Goal: Check status: Check status

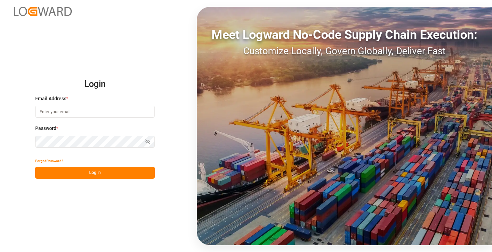
type input "[PERSON_NAME][EMAIL_ADDRESS][DOMAIN_NAME]"
click at [100, 173] on button "Log In" at bounding box center [94, 173] width 119 height 12
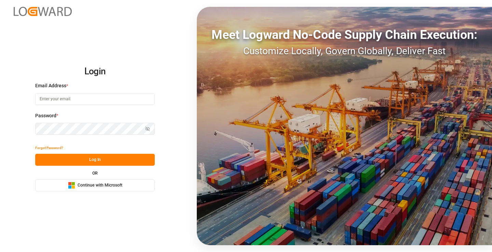
type input "[PERSON_NAME][EMAIL_ADDRESS][DOMAIN_NAME]"
click at [96, 160] on button "Log In" at bounding box center [94, 160] width 119 height 12
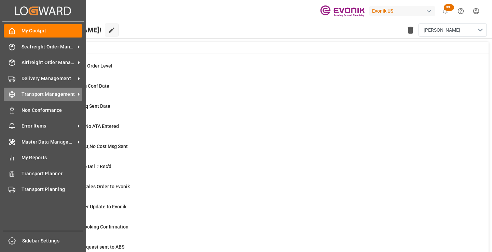
click at [15, 97] on icon at bounding box center [12, 94] width 7 height 7
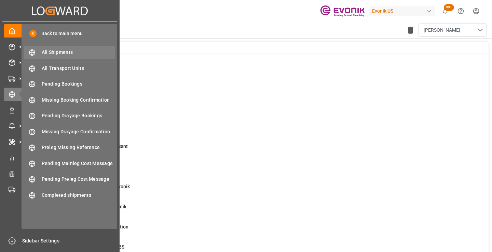
click at [54, 51] on span "All Shipments" at bounding box center [78, 52] width 73 height 7
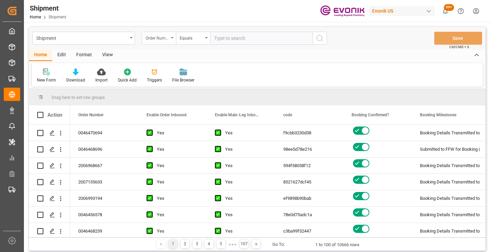
click at [173, 38] on icon "open menu" at bounding box center [172, 37] width 3 height 1
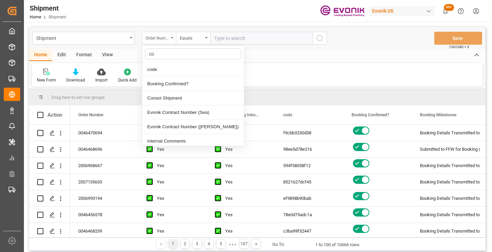
type input "cod"
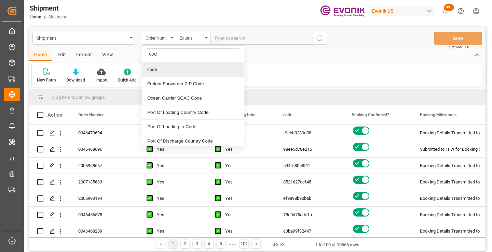
click at [166, 66] on div "code" at bounding box center [193, 69] width 102 height 14
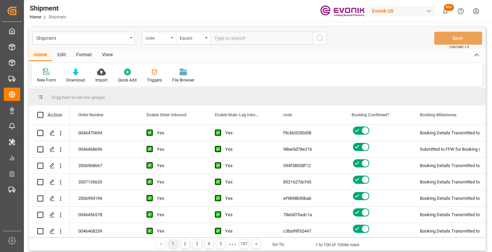
click at [227, 36] on input "text" at bounding box center [261, 38] width 102 height 13
paste input "2e394057cc00"
type input "2e394057cc00"
click at [319, 36] on icon "search button" at bounding box center [319, 38] width 8 height 8
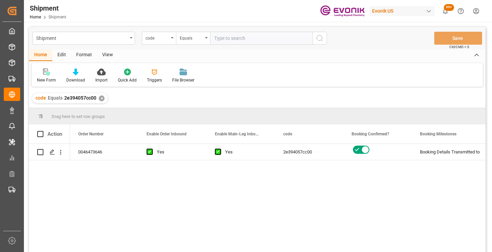
click at [384, 181] on div "0046473646 Yes Yes 2e394057cc00 Booking Details Transmitted to SAP Active No" at bounding box center [277, 200] width 415 height 113
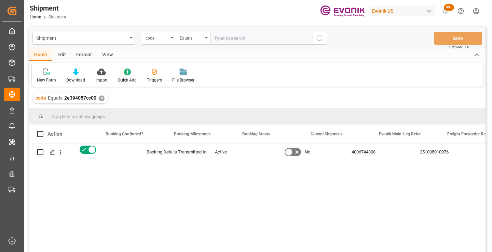
scroll to position [0, 273]
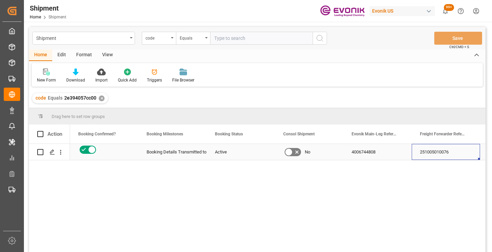
click at [447, 148] on div "251005010076" at bounding box center [445, 152] width 68 height 16
click at [101, 97] on div "✕" at bounding box center [102, 99] width 6 height 6
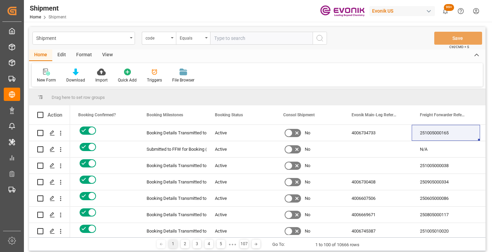
click at [244, 40] on input "text" at bounding box center [261, 38] width 102 height 13
paste input "a6b2c581bb4a"
type input "a6b2c581bb4a"
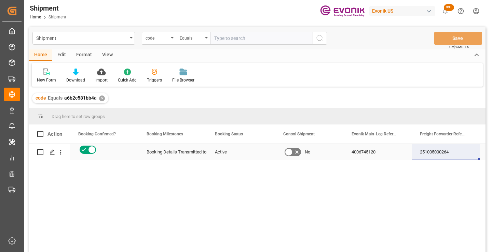
click at [443, 151] on div "251005000264" at bounding box center [445, 152] width 68 height 16
click at [100, 98] on div "✕" at bounding box center [102, 99] width 6 height 6
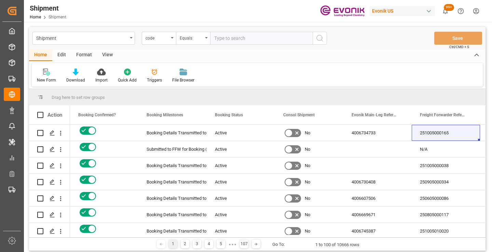
click at [230, 37] on input "text" at bounding box center [261, 38] width 102 height 13
paste input "58a2de1b66a3"
type input "58a2de1b66a3"
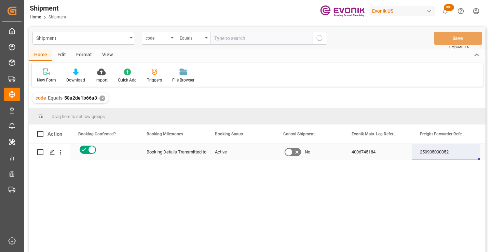
click at [427, 155] on div "250905000052" at bounding box center [445, 152] width 68 height 16
click at [103, 97] on div "✕" at bounding box center [102, 99] width 6 height 6
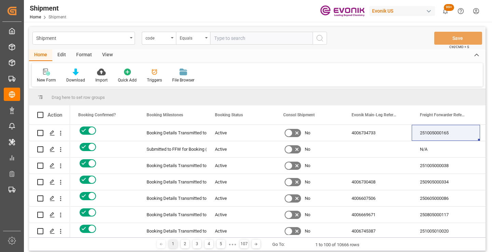
click at [245, 37] on input "text" at bounding box center [261, 38] width 102 height 13
paste input "452b2a437bc8"
type input "452b2a437bc8"
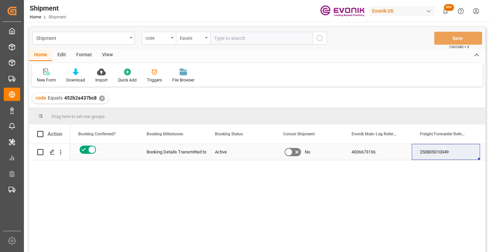
click at [441, 152] on div "250805010049" at bounding box center [445, 152] width 68 height 16
click at [101, 98] on div "✕" at bounding box center [102, 99] width 6 height 6
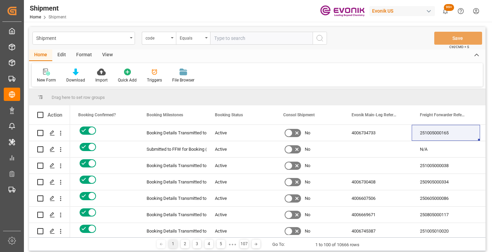
click at [250, 38] on input "text" at bounding box center [261, 38] width 102 height 13
paste input "c3ba99f32447"
type input "c3ba99f32447"
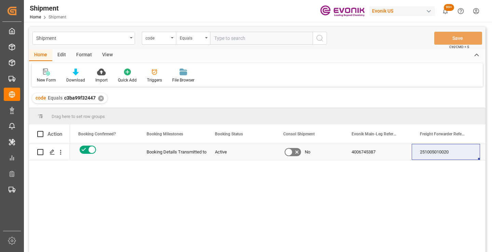
click at [439, 152] on div "251005010020" at bounding box center [445, 152] width 68 height 16
